Goal: Task Accomplishment & Management: Complete application form

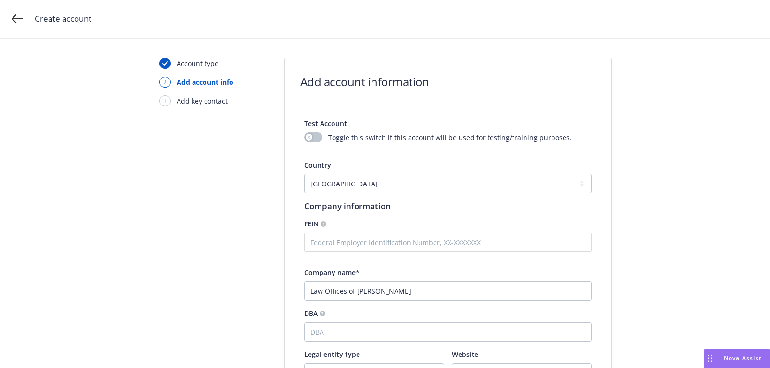
select select "US"
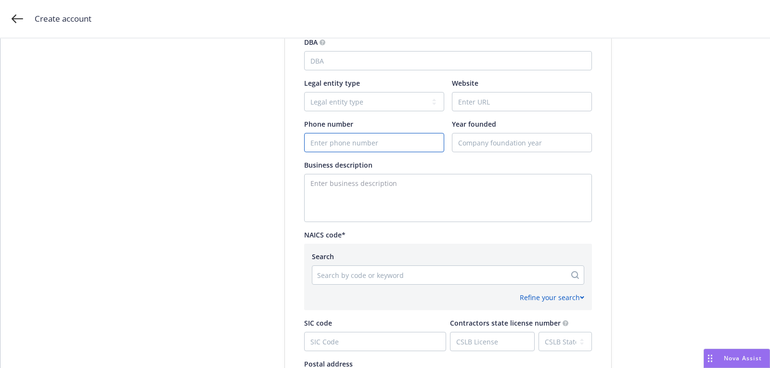
click at [366, 141] on input "Phone number" at bounding box center [374, 142] width 139 height 18
paste input "[PHONE_NUMBER]"
type input "[PHONE_NUMBER]"
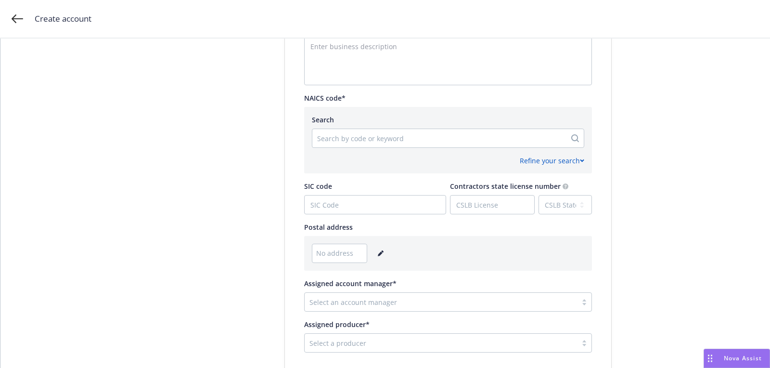
click at [383, 250] on div "No address" at bounding box center [448, 252] width 272 height 19
click at [381, 250] on link "editPencil" at bounding box center [381, 253] width 12 height 12
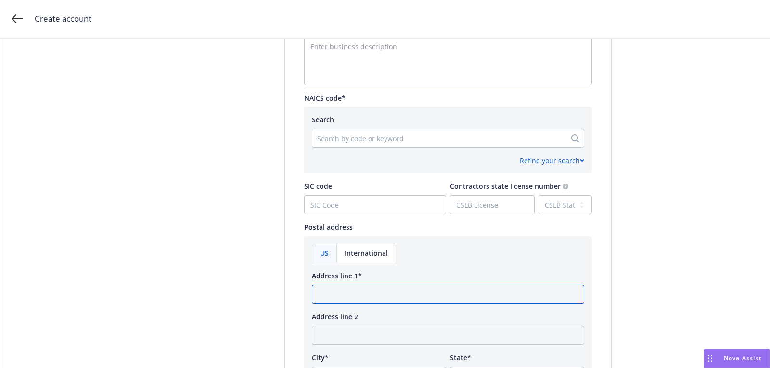
click at [361, 289] on input "Address line 1*" at bounding box center [448, 293] width 272 height 19
paste input "[STREET_ADDRESS]"
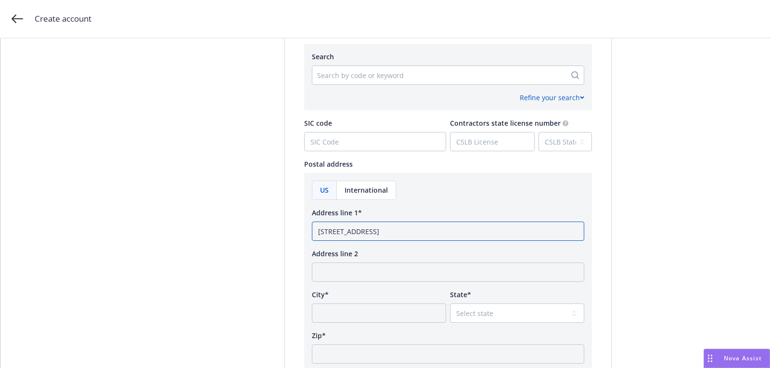
scroll to position [474, 0]
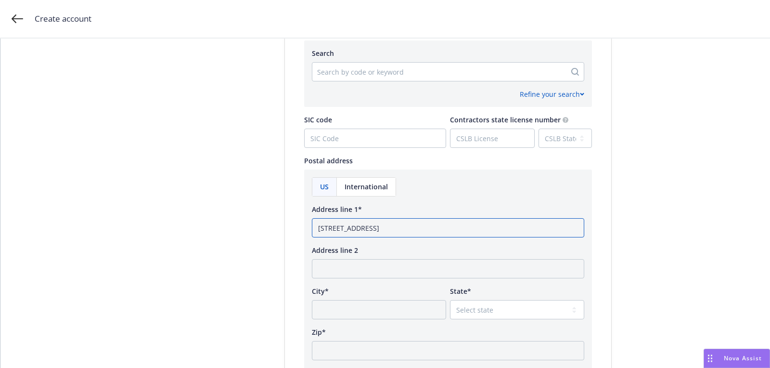
click at [438, 223] on input "[STREET_ADDRESS]" at bounding box center [448, 227] width 272 height 19
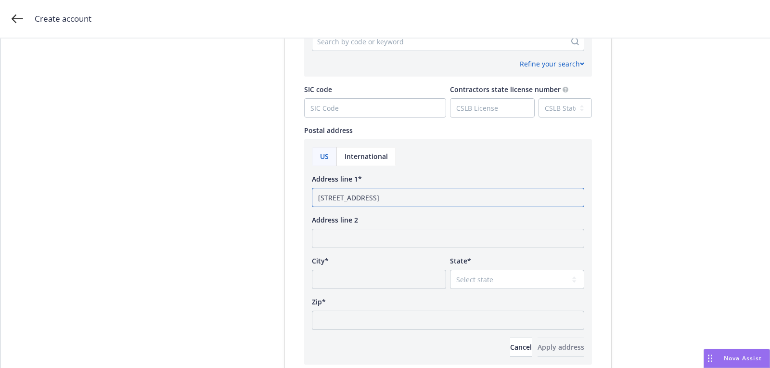
scroll to position [555, 0]
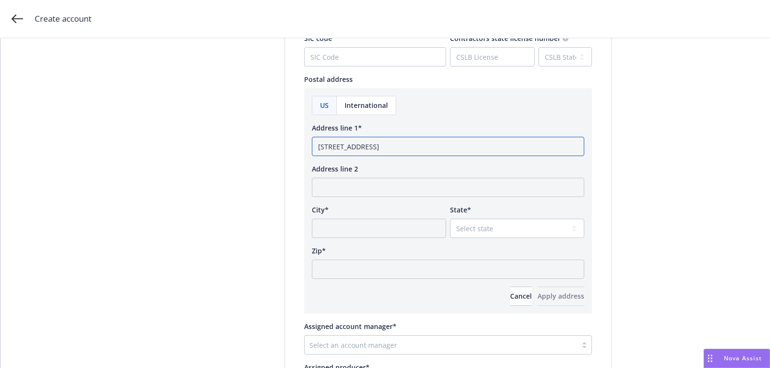
type input "[STREET_ADDRESS]"
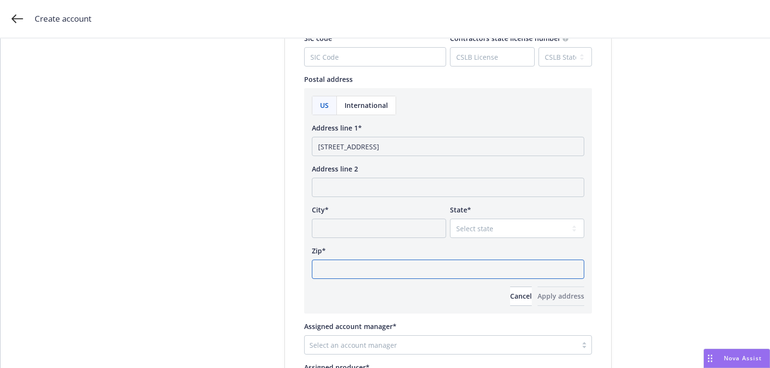
click at [373, 265] on input "Zip*" at bounding box center [448, 268] width 272 height 19
paste input "95404"
type input "95404"
click at [534, 222] on select "Select state [US_STATE] [US_STATE] [US_STATE] [US_STATE] [US_STATE] [PERSON_NAM…" at bounding box center [517, 227] width 134 height 19
select select "CA"
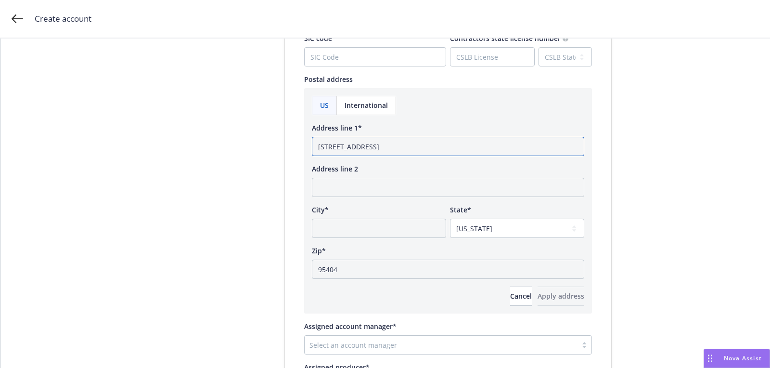
drag, startPoint x: 414, startPoint y: 147, endPoint x: 379, endPoint y: 147, distance: 34.6
click at [379, 147] on input "[STREET_ADDRESS]" at bounding box center [448, 146] width 272 height 19
type input "[STREET_ADDRESS]"
click at [367, 243] on div "US International Address line 1* [STREET_ADDRESS] Address line 2 City* State* S…" at bounding box center [448, 201] width 272 height 210
click at [346, 224] on input "City*" at bounding box center [379, 227] width 134 height 19
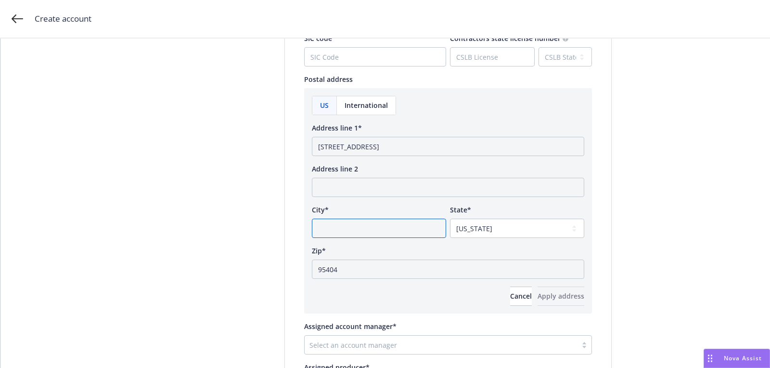
paste input "Santa [PERSON_NAME]"
type input "Santa [PERSON_NAME]"
drag, startPoint x: 376, startPoint y: 150, endPoint x: 497, endPoint y: 150, distance: 120.3
click at [497, 150] on input "[STREET_ADDRESS]" at bounding box center [448, 146] width 272 height 19
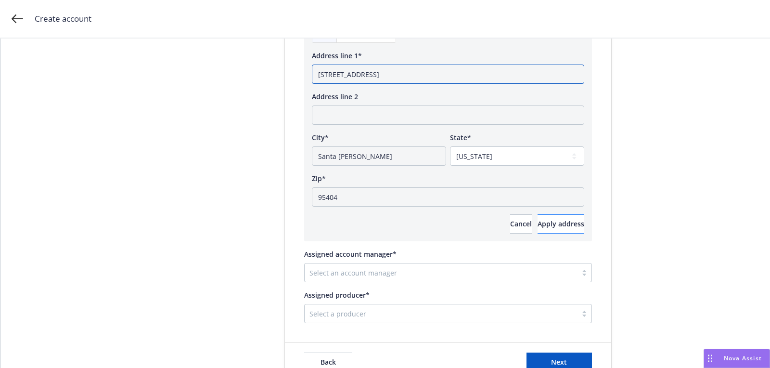
type input "[STREET_ADDRESS]"
click at [537, 217] on button "Apply address" at bounding box center [560, 223] width 47 height 19
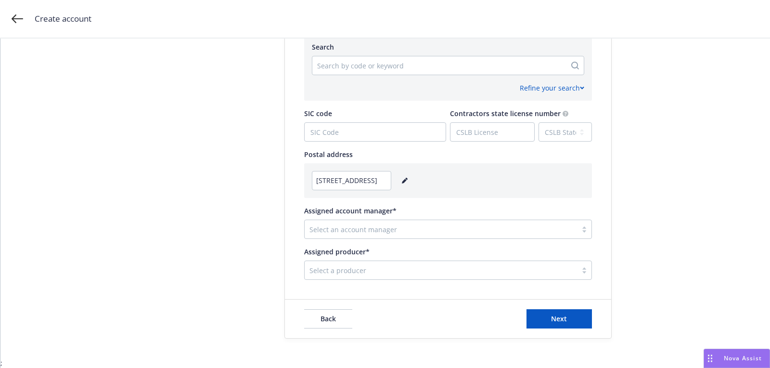
scroll to position [479, 0]
click at [427, 233] on div at bounding box center [440, 230] width 263 height 12
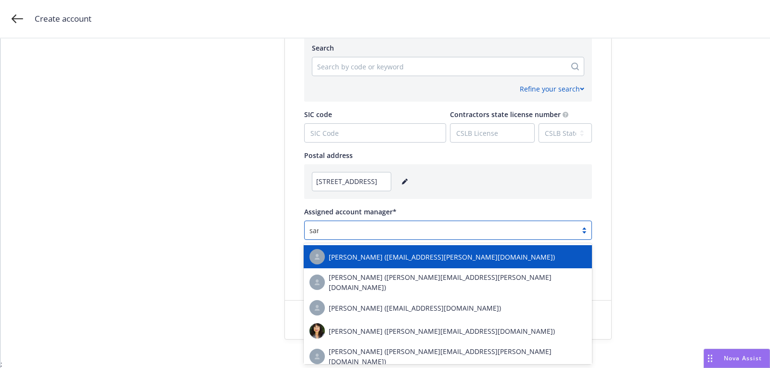
type input "[PERSON_NAME]"
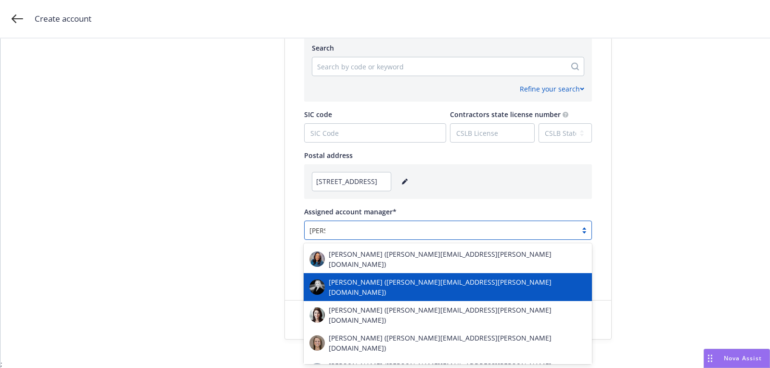
click at [361, 277] on span "[PERSON_NAME] ([PERSON_NAME][EMAIL_ADDRESS][PERSON_NAME][DOMAIN_NAME])" at bounding box center [457, 287] width 257 height 20
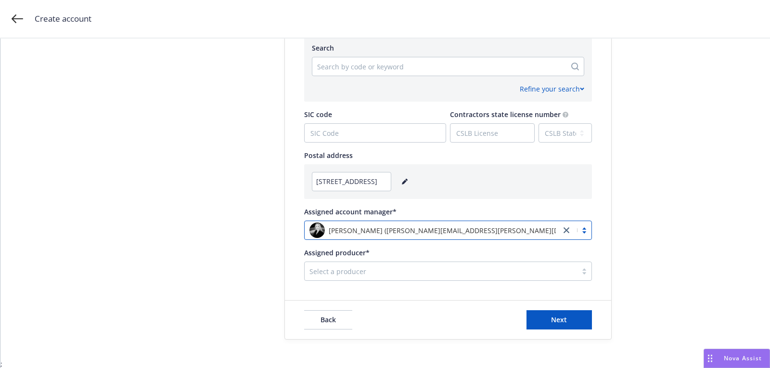
click at [407, 260] on div "Assigned producer* Select a producer" at bounding box center [448, 263] width 288 height 33
click at [405, 262] on div "Select a producer" at bounding box center [448, 270] width 288 height 19
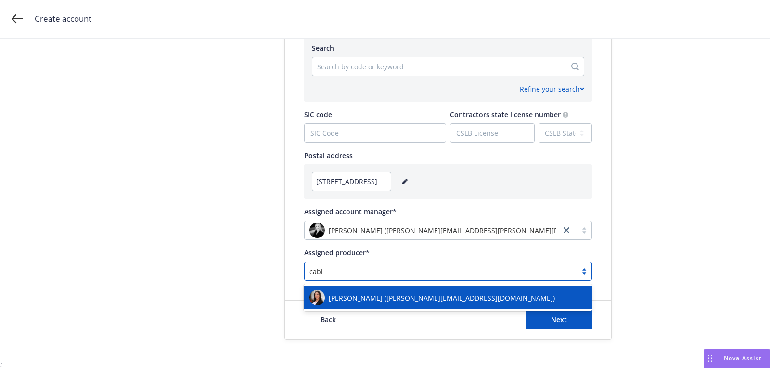
type input "cabir"
click at [405, 293] on span "[PERSON_NAME] ([PERSON_NAME][EMAIL_ADDRESS][DOMAIN_NAME])" at bounding box center [442, 298] width 226 height 10
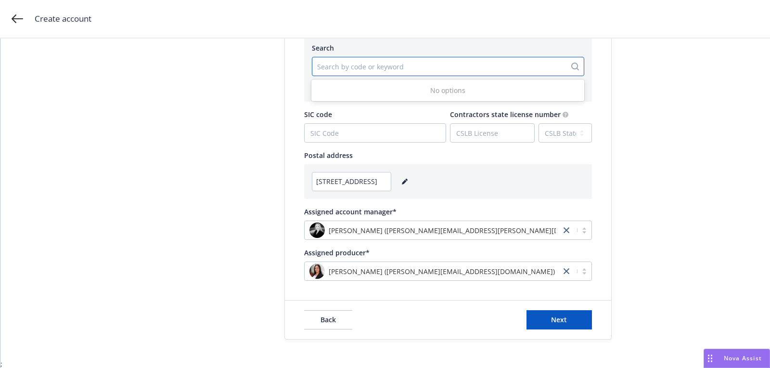
click at [355, 64] on div at bounding box center [439, 67] width 244 height 12
paste input "541110"
type input "541110"
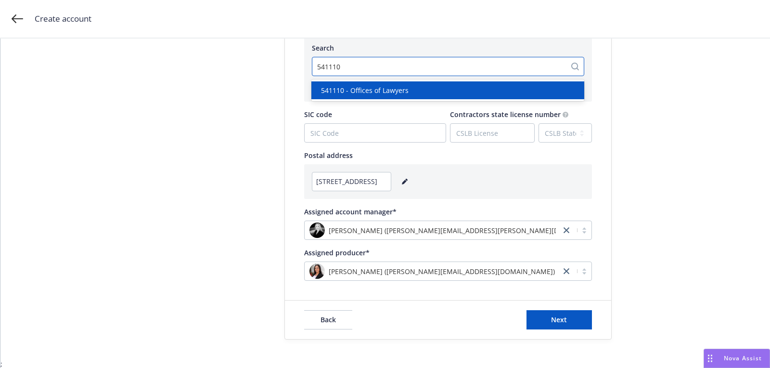
click at [411, 96] on div "541110 - Offices of Lawyers" at bounding box center [447, 90] width 273 height 18
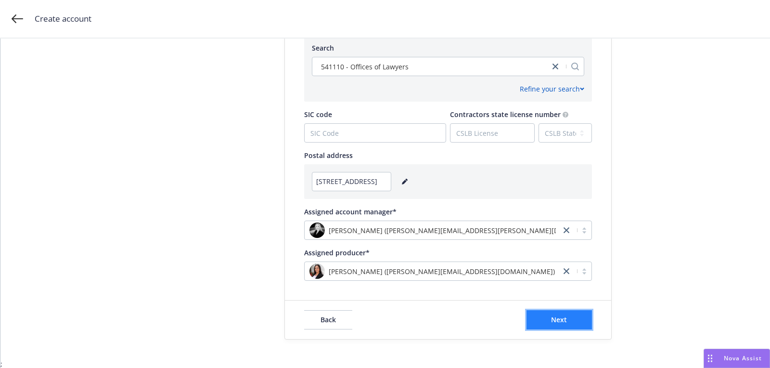
click at [567, 316] on button "Next" at bounding box center [558, 319] width 65 height 19
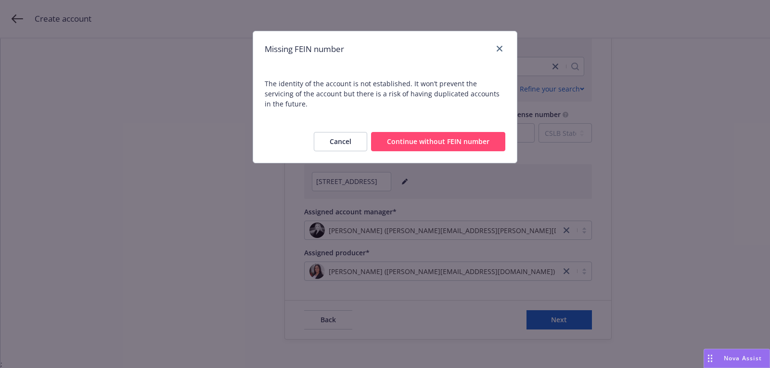
click at [421, 134] on button "Continue without FEIN number" at bounding box center [438, 141] width 134 height 19
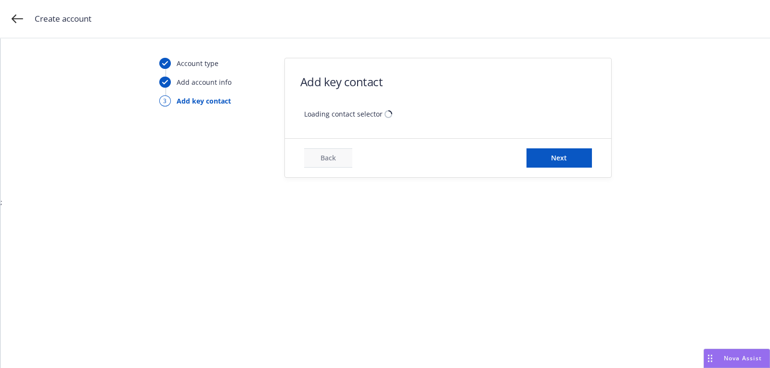
scroll to position [0, 0]
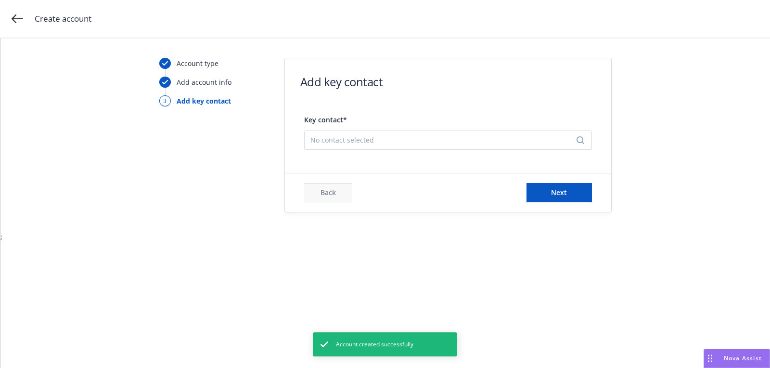
click at [348, 139] on span "No contact selected" at bounding box center [444, 140] width 268 height 10
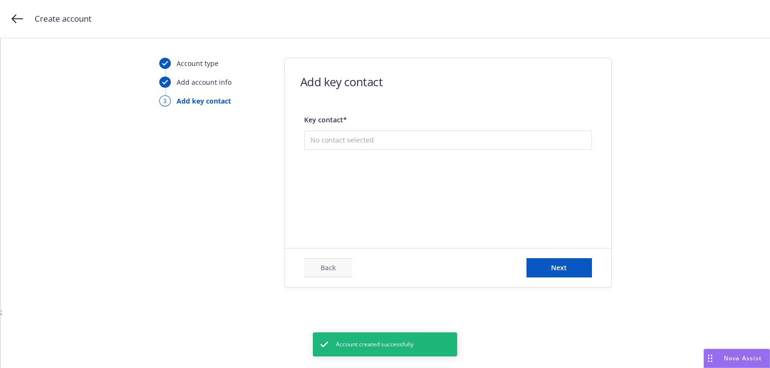
click at [375, 179] on button "Add new contact" at bounding box center [447, 188] width 275 height 19
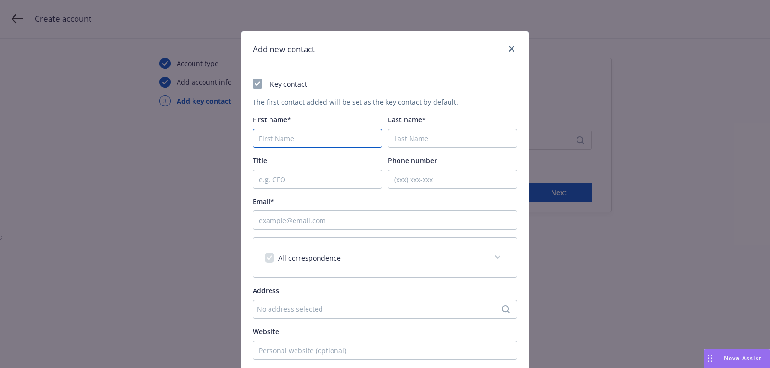
click at [325, 141] on input "First name*" at bounding box center [317, 137] width 129 height 19
paste input "[PERSON_NAME]"
type input "[PERSON_NAME]"
click at [441, 137] on input "Last name*" at bounding box center [452, 137] width 129 height 19
paste input "Tingo"
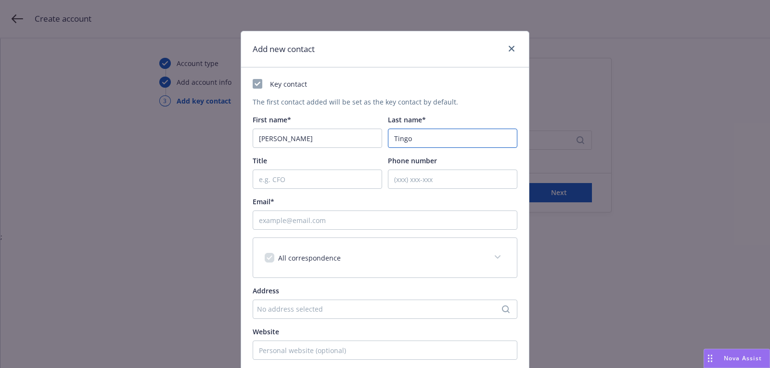
type input "Tingo"
click at [317, 218] on input "Email*" at bounding box center [385, 219] width 265 height 19
paste input "[PERSON_NAME][EMAIL_ADDRESS][PERSON_NAME][DOMAIN_NAME]"
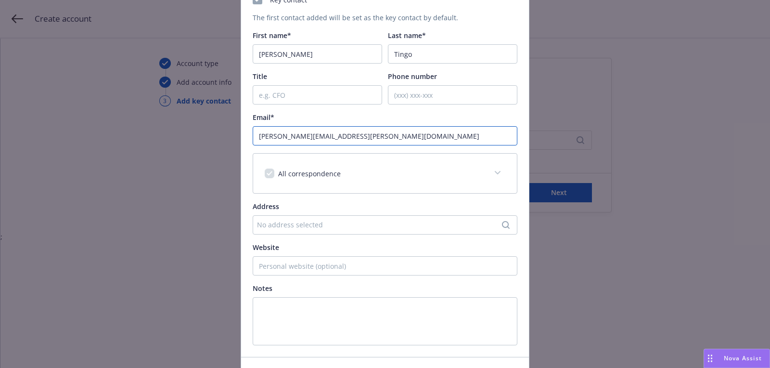
scroll to position [146, 0]
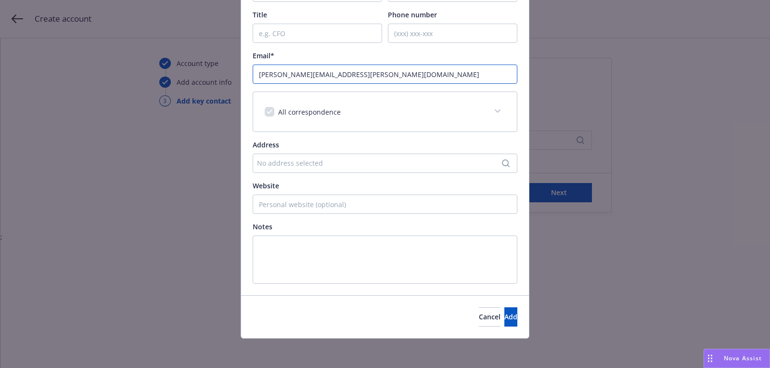
type input "[PERSON_NAME][EMAIL_ADDRESS][PERSON_NAME][DOMAIN_NAME]"
click at [500, 326] on div "Cancel Add" at bounding box center [385, 316] width 288 height 43
click at [504, 321] on button "Add" at bounding box center [510, 316] width 13 height 19
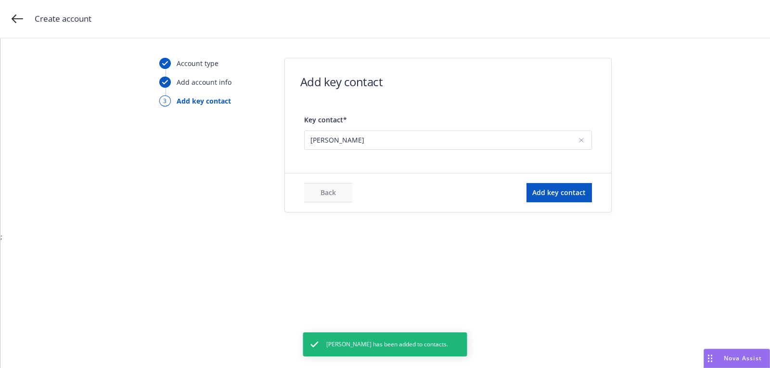
click at [538, 201] on div "Add key contact" at bounding box center [558, 192] width 65 height 19
click at [535, 198] on button "Add key contact" at bounding box center [558, 192] width 65 height 19
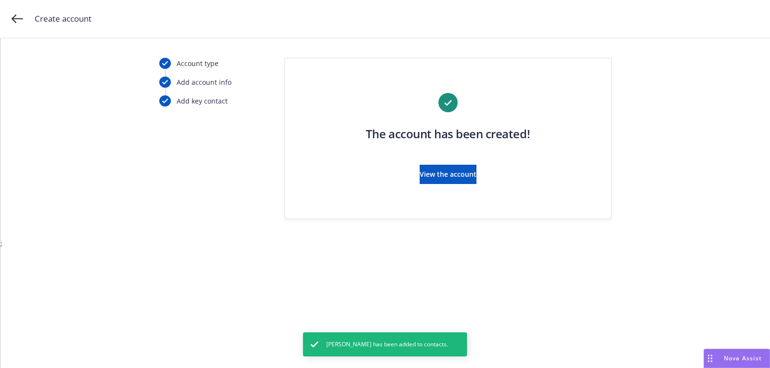
click at [465, 187] on div "The account has been created! View the account" at bounding box center [448, 144] width 288 height 102
click at [459, 182] on button "View the account" at bounding box center [448, 174] width 57 height 19
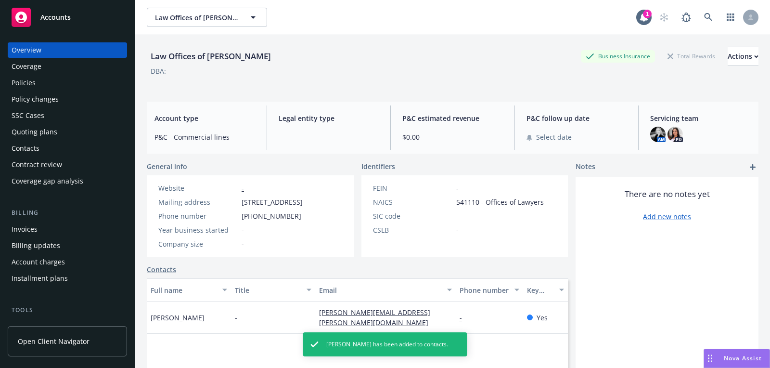
click at [58, 129] on div "Quoting plans" at bounding box center [68, 131] width 112 height 15
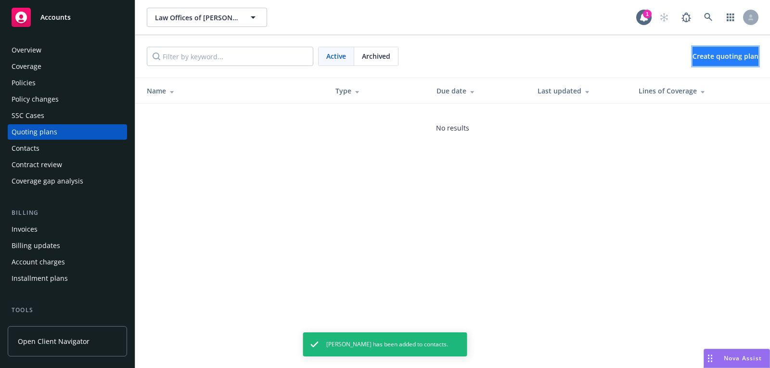
click at [730, 50] on link "Create quoting plan" at bounding box center [725, 56] width 66 height 19
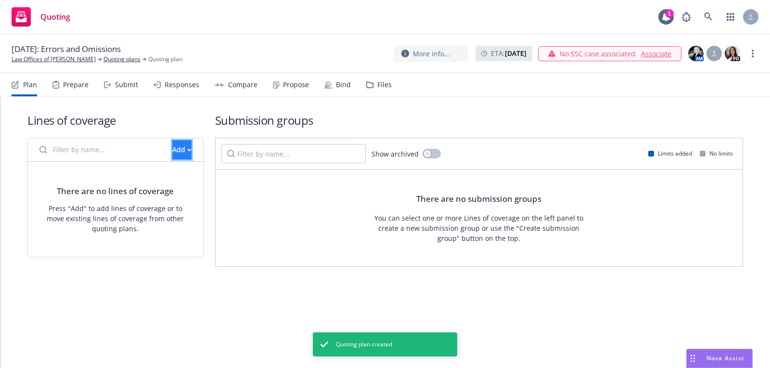
click at [172, 140] on button "Add" at bounding box center [181, 149] width 19 height 19
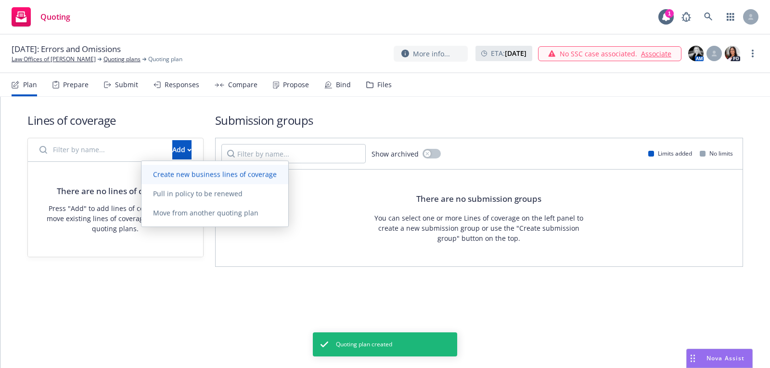
click at [203, 182] on link "Create new business lines of coverage" at bounding box center [214, 174] width 147 height 19
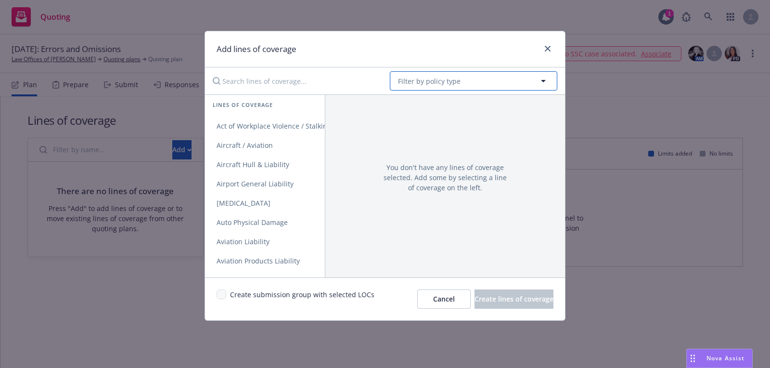
click at [440, 84] on span "Filter by policy type" at bounding box center [429, 81] width 63 height 10
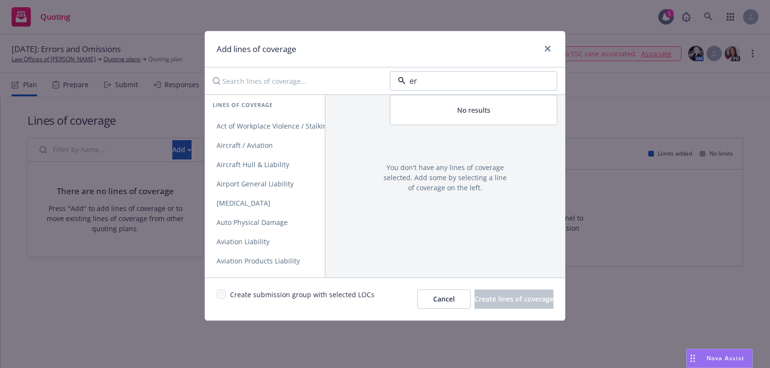
type input "err"
click at [427, 110] on strong "Errors and Omissions" at bounding box center [435, 107] width 71 height 9
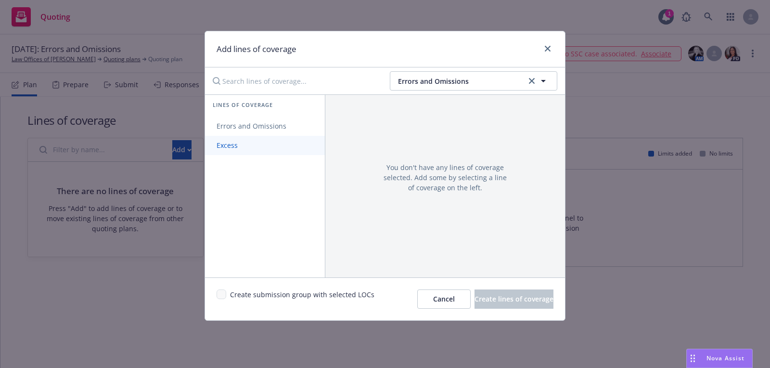
click at [287, 137] on link "Excess" at bounding box center [265, 145] width 120 height 19
click at [286, 121] on span "Errors and Omissions" at bounding box center [251, 125] width 93 height 9
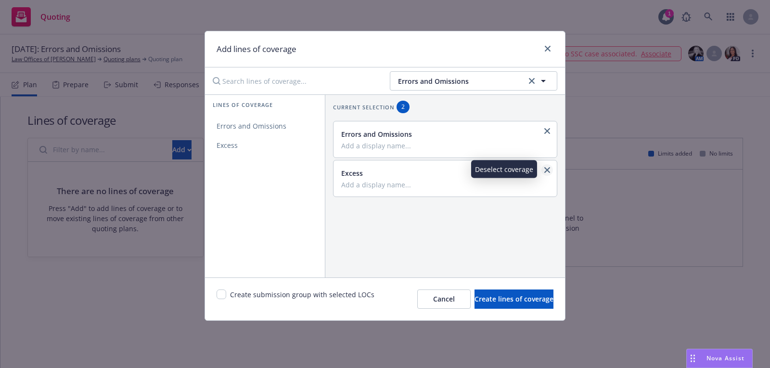
click at [549, 172] on link "close" at bounding box center [547, 170] width 12 height 12
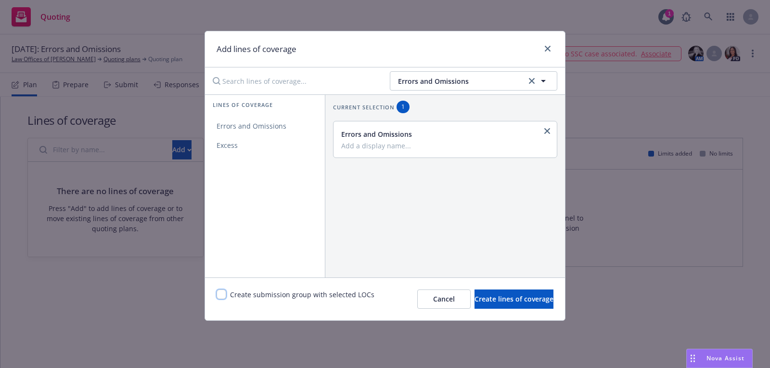
click at [221, 292] on input "checkbox" at bounding box center [222, 294] width 10 height 10
checkbox input "true"
click at [475, 300] on span "Create lines of coverage" at bounding box center [513, 298] width 79 height 9
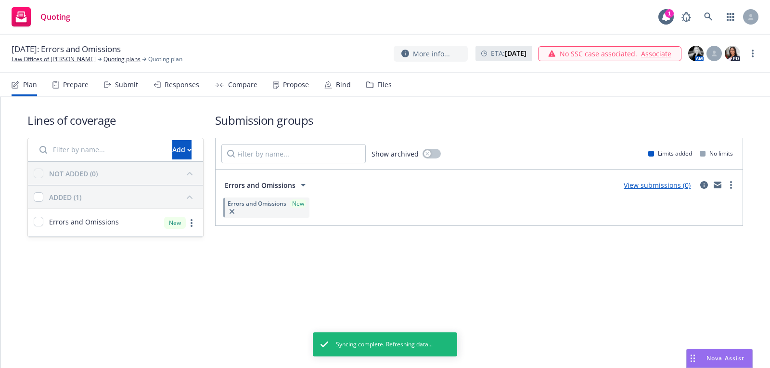
click at [48, 66] on div "08/14/2025: Errors and Omissions Law Offices of George Tingo Quoting plans Quot…" at bounding box center [385, 54] width 770 height 38
click at [47, 63] on link "Law Offices of [PERSON_NAME]" at bounding box center [54, 59] width 84 height 9
